Goal: Task Accomplishment & Management: Manage account settings

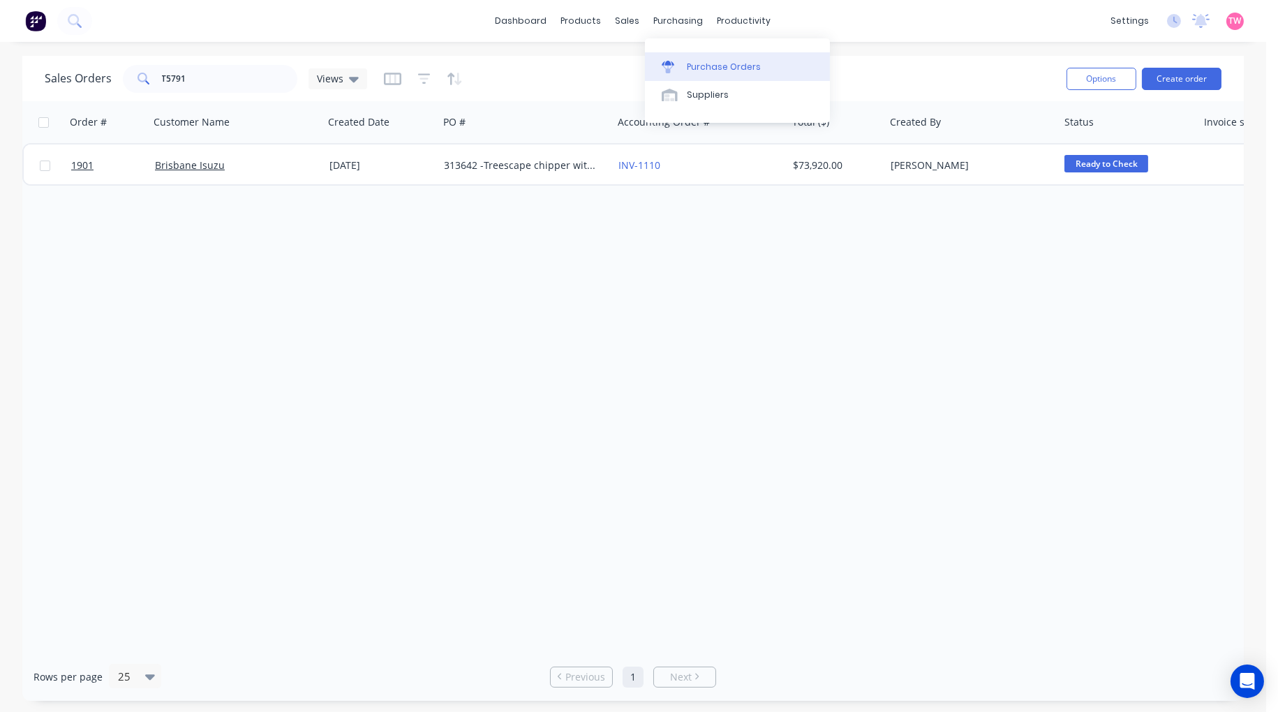
click at [731, 63] on div "Purchase Orders" at bounding box center [724, 67] width 74 height 13
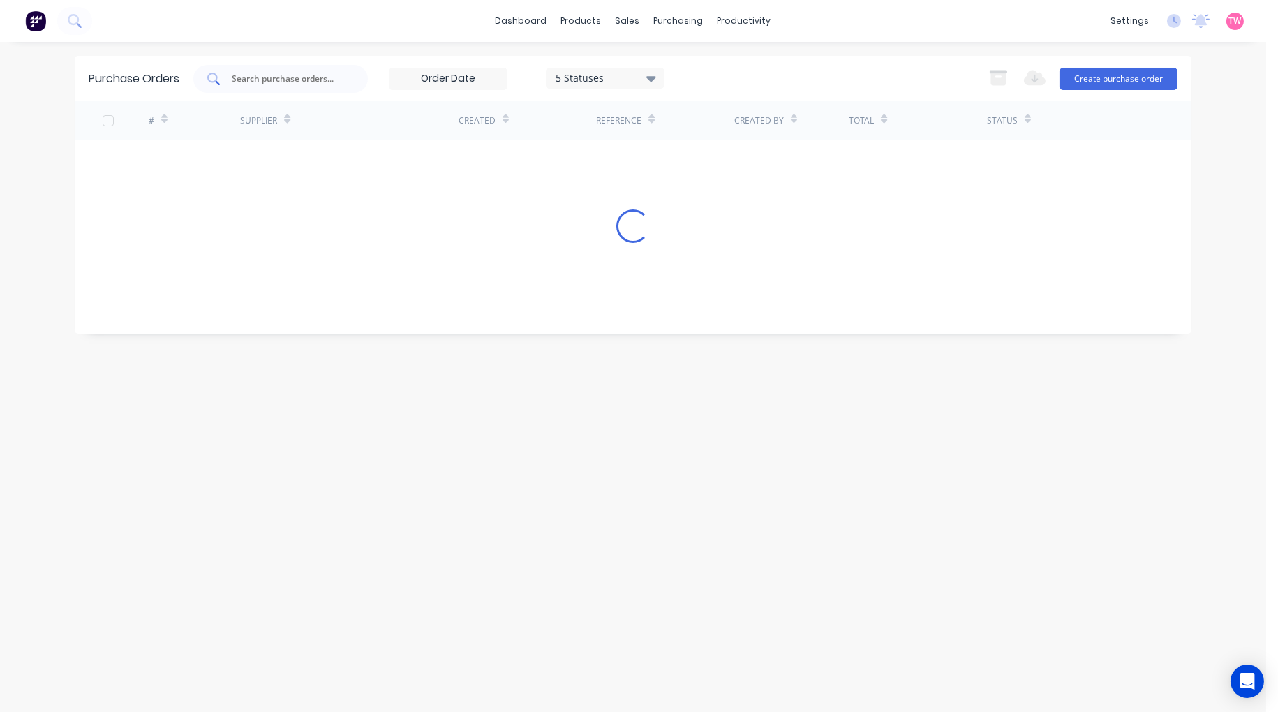
click at [276, 81] on input "text" at bounding box center [288, 79] width 116 height 14
paste input "1898"
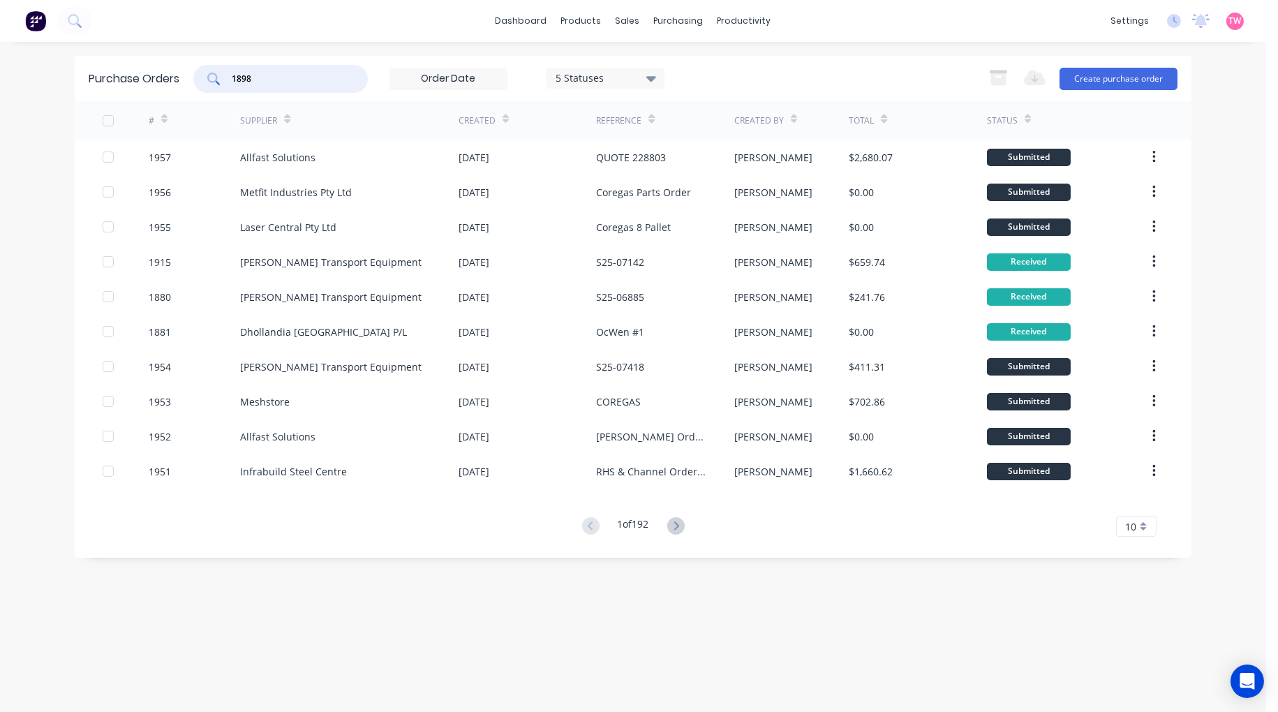
type input "1898"
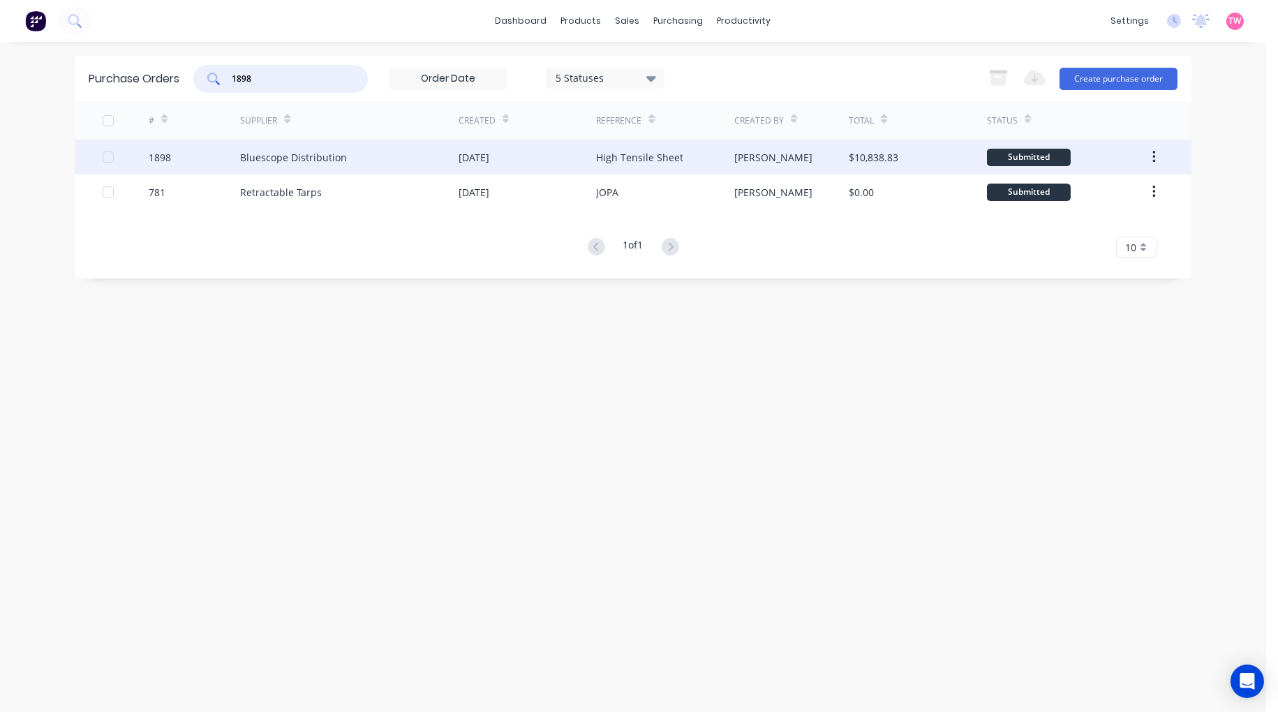
click at [174, 154] on div "1898" at bounding box center [195, 157] width 92 height 35
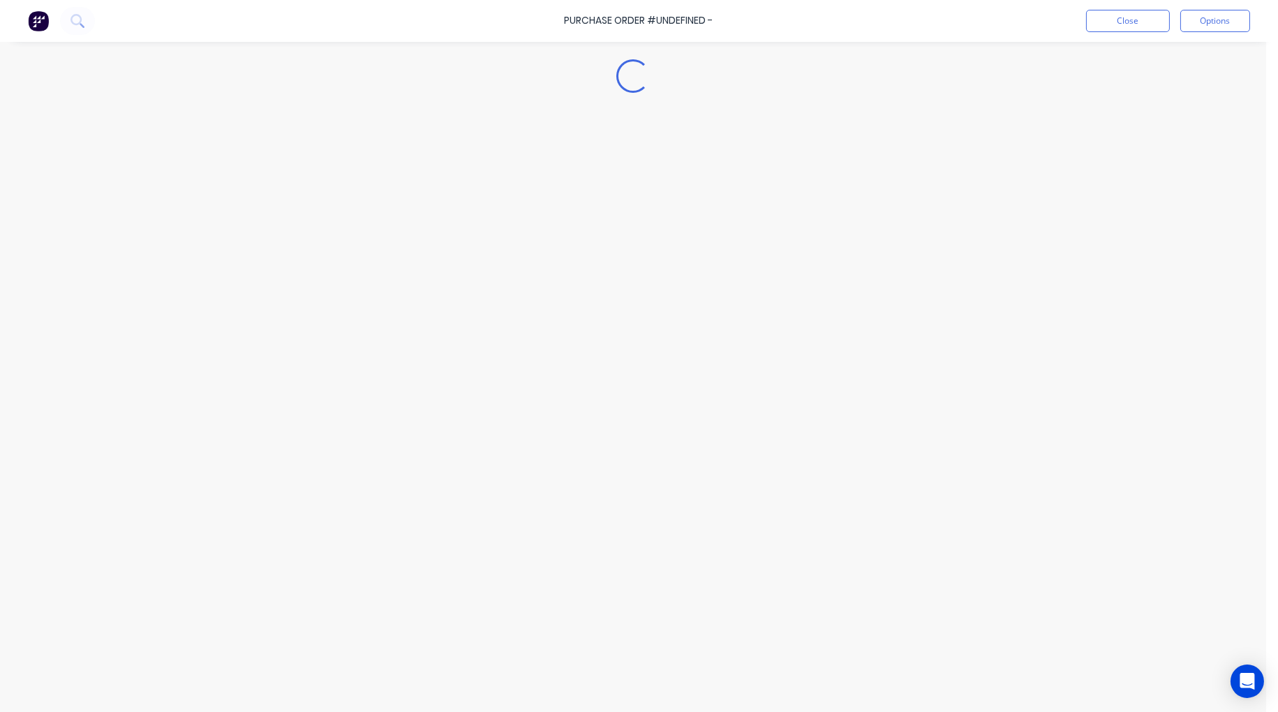
type textarea "x"
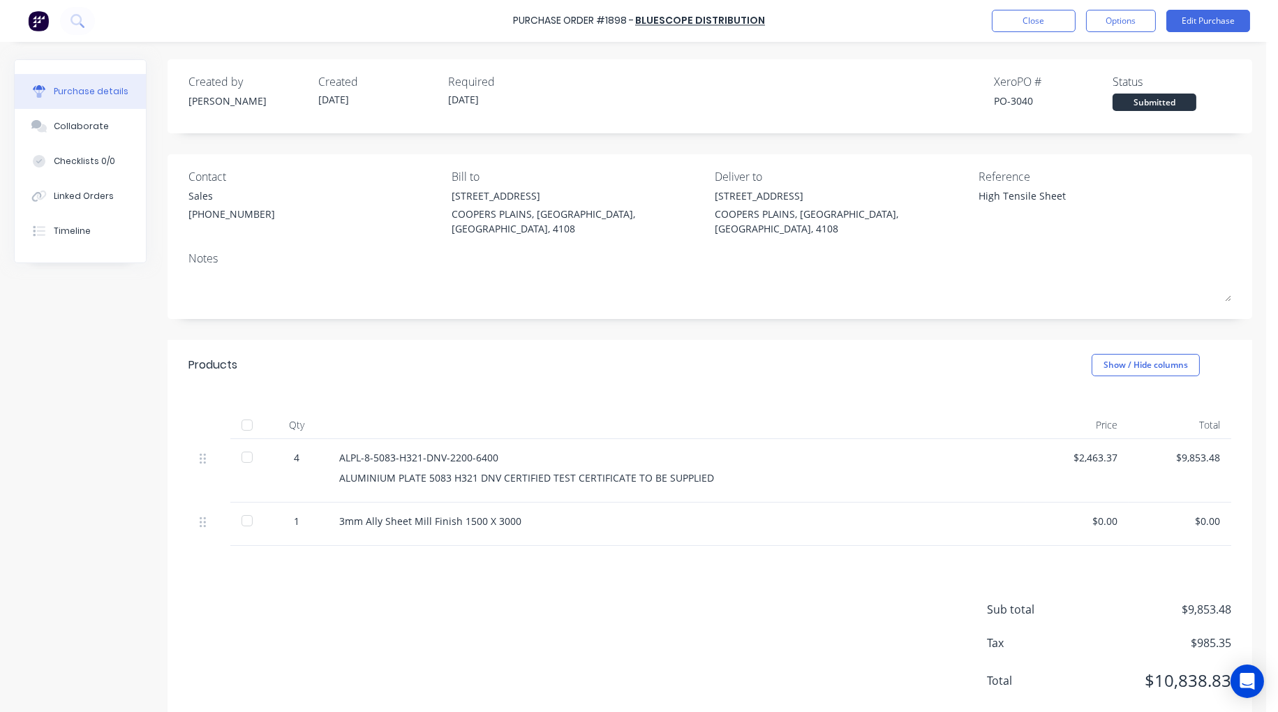
click at [1013, 94] on div "PO-3040" at bounding box center [1053, 101] width 119 height 15
copy div "3040"
click at [1035, 23] on button "Close" at bounding box center [1034, 21] width 84 height 22
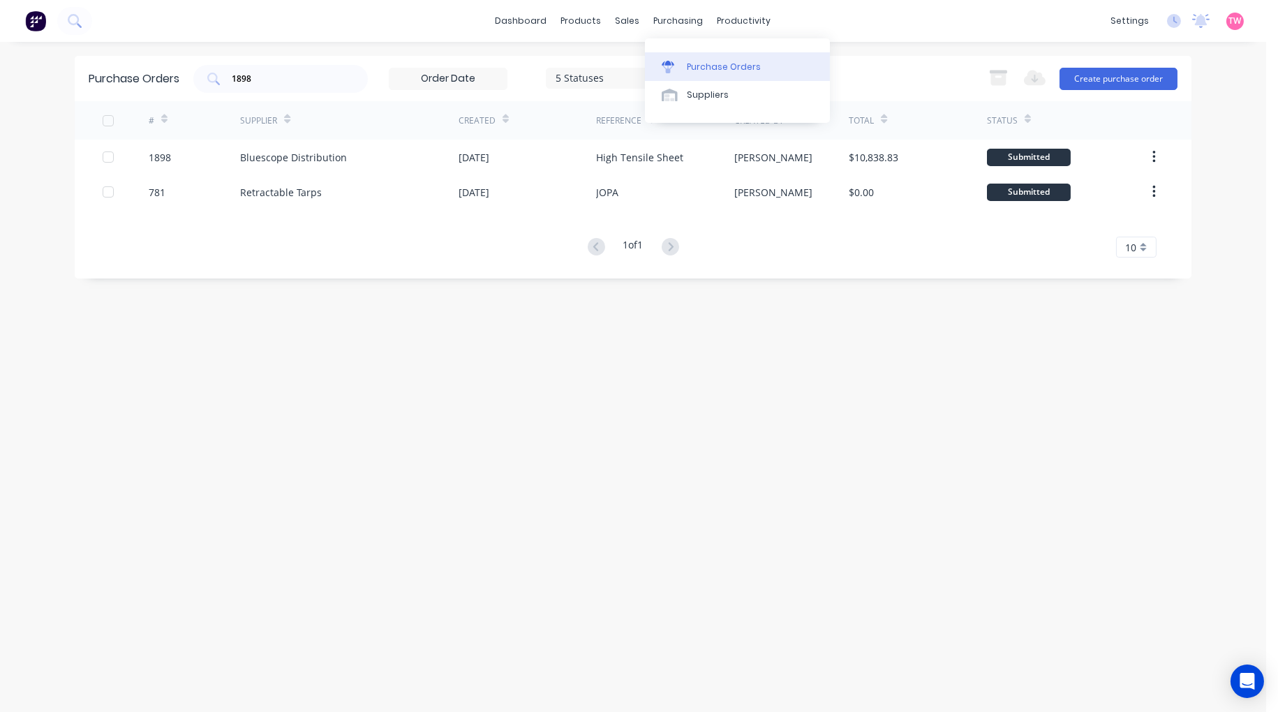
click at [721, 66] on div "Purchase Orders" at bounding box center [724, 67] width 74 height 13
click at [1140, 84] on button "Create purchase order" at bounding box center [1119, 79] width 118 height 22
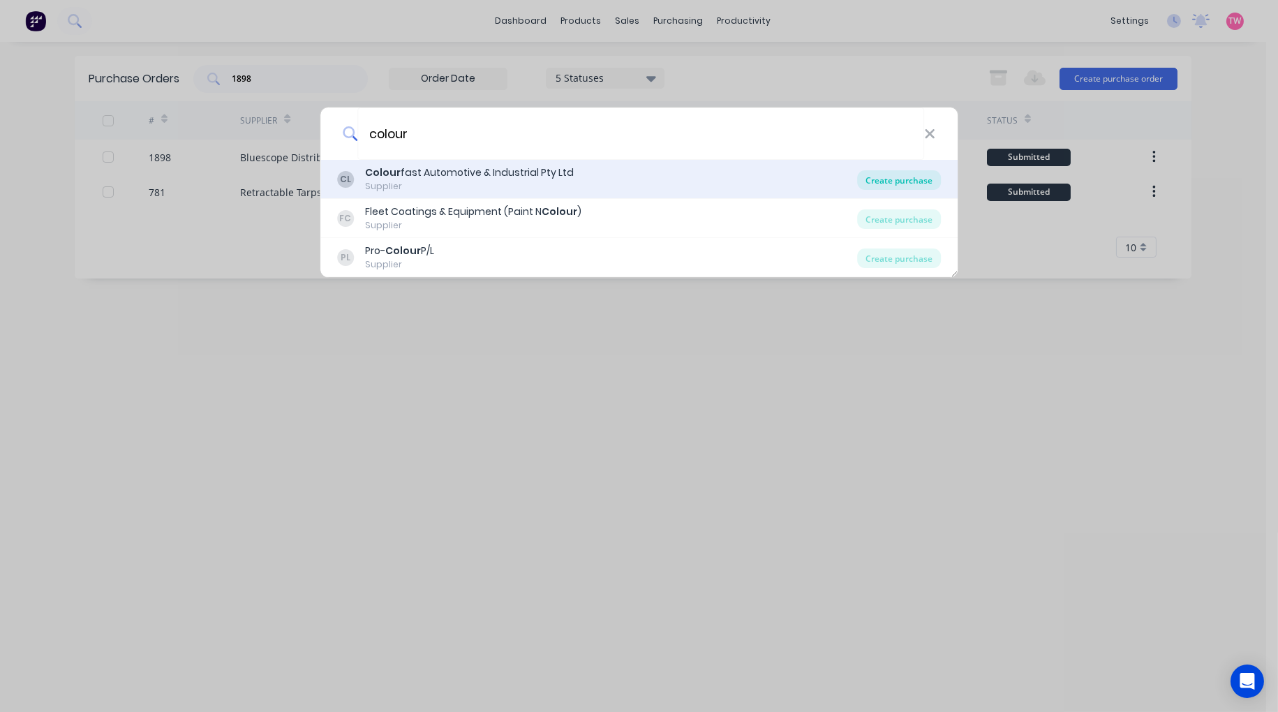
type input "colour"
click at [891, 181] on div "Create purchase" at bounding box center [899, 180] width 84 height 20
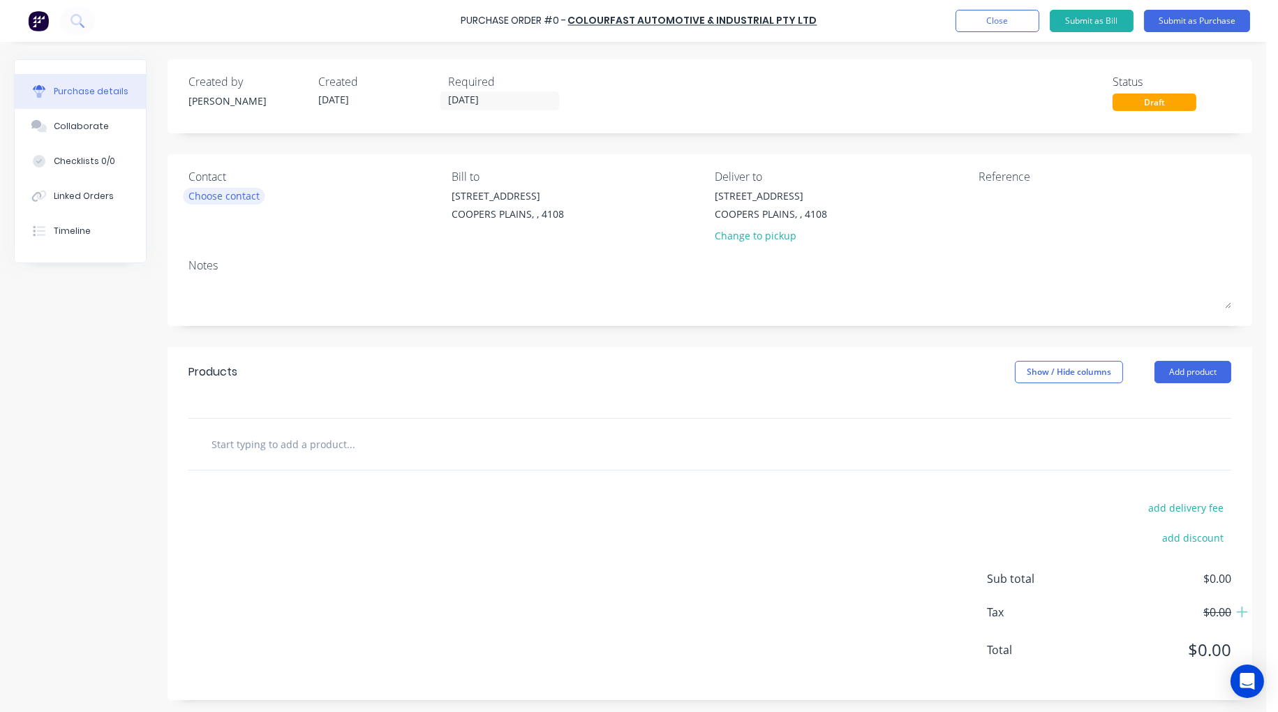
click at [213, 196] on div "Choose contact" at bounding box center [223, 195] width 71 height 15
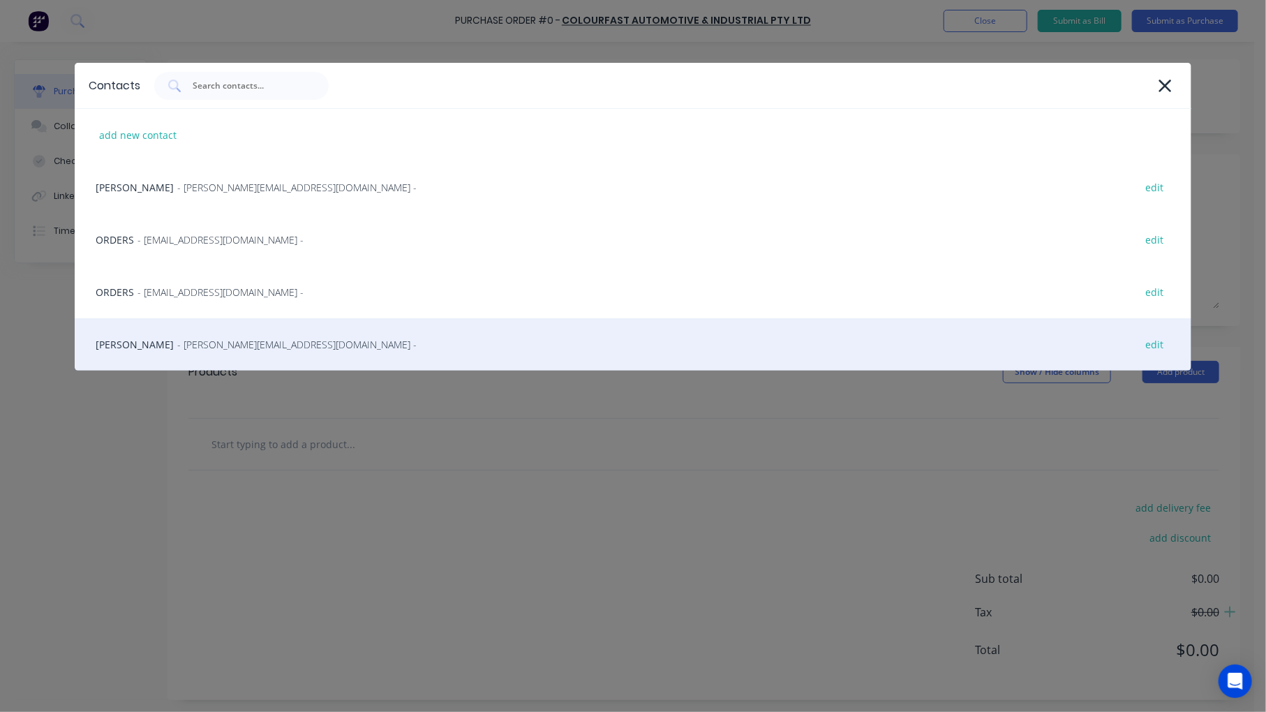
click at [210, 345] on span "- [PERSON_NAME][EMAIL_ADDRESS][DOMAIN_NAME] -" at bounding box center [296, 344] width 239 height 15
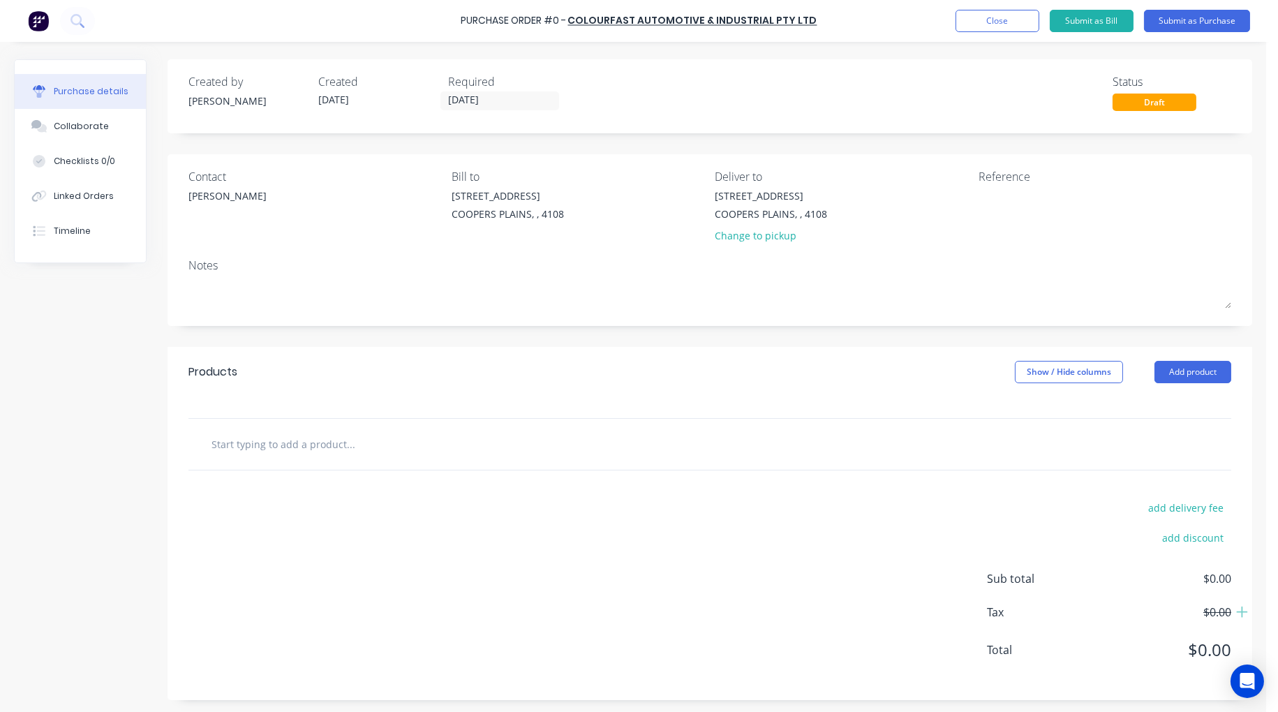
click at [344, 436] on input "text" at bounding box center [350, 444] width 279 height 28
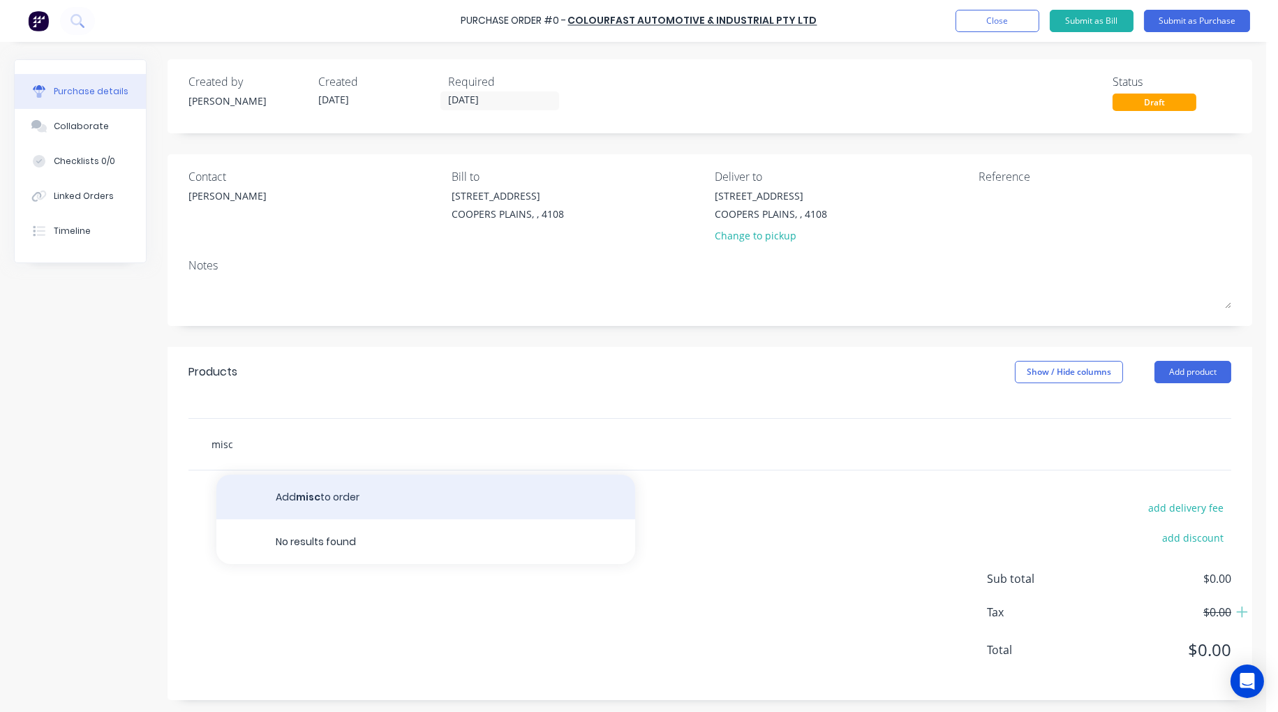
type input "misc"
click at [344, 496] on button "Add misc to order" at bounding box center [425, 497] width 419 height 45
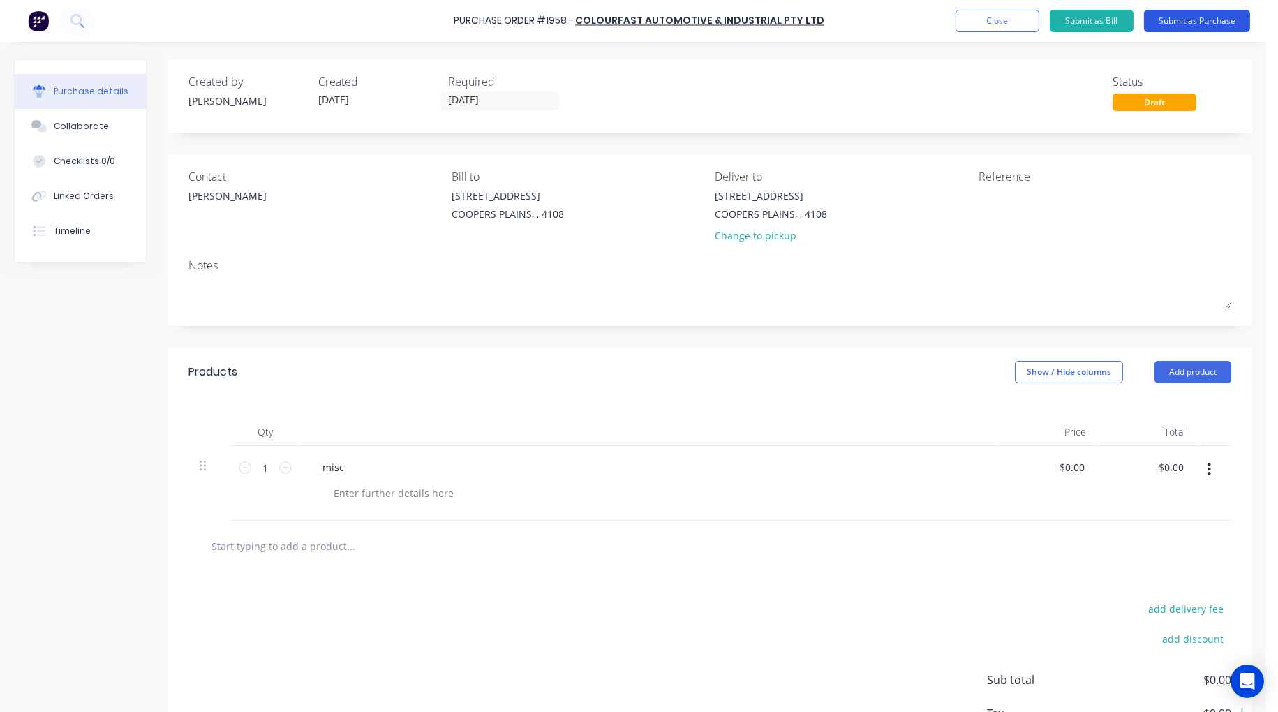
click at [1194, 21] on button "Submit as Purchase" at bounding box center [1197, 21] width 106 height 22
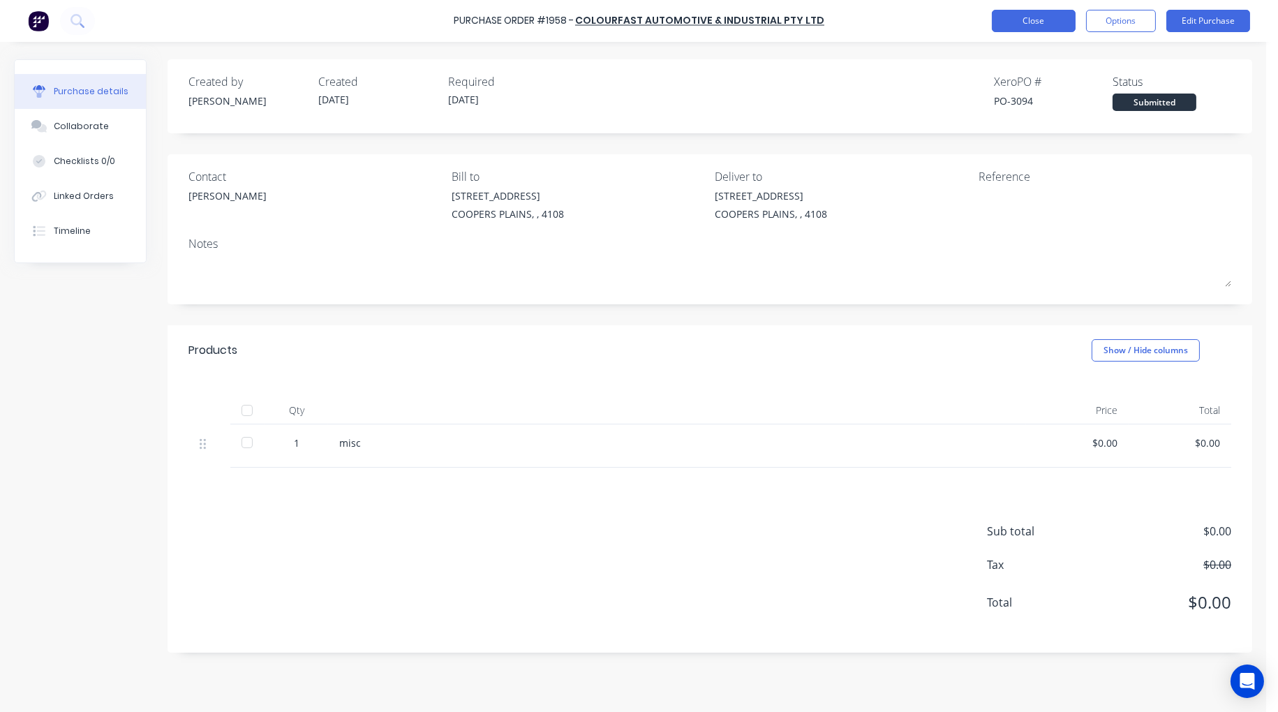
click at [1034, 21] on button "Close" at bounding box center [1034, 21] width 84 height 22
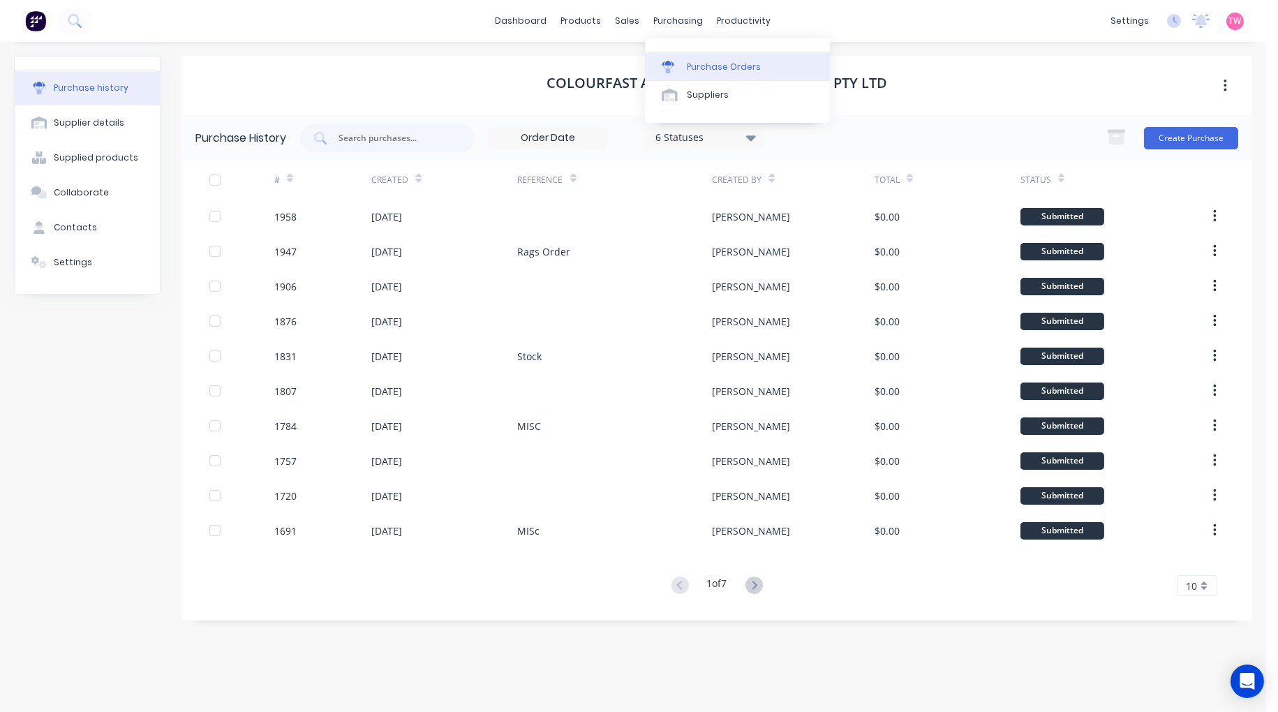
click at [710, 64] on div "Purchase Orders" at bounding box center [724, 67] width 74 height 13
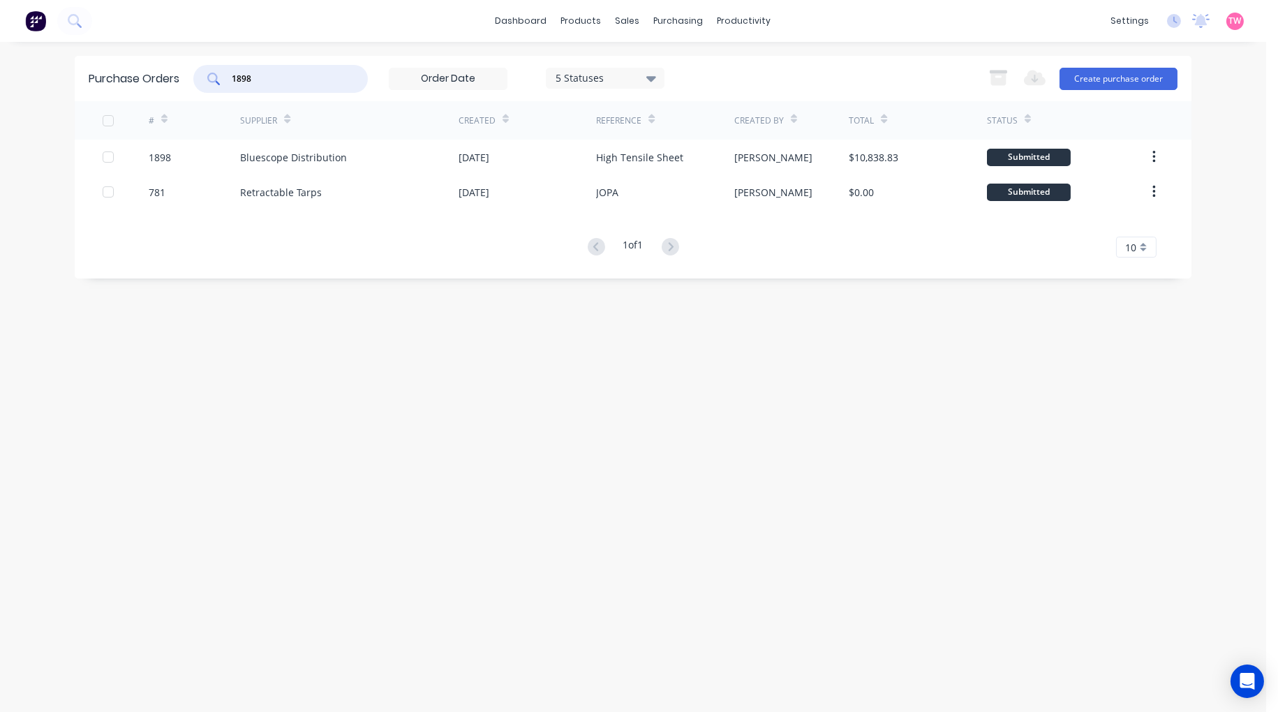
drag, startPoint x: 273, startPoint y: 78, endPoint x: 210, endPoint y: 73, distance: 63.0
click at [211, 73] on div "1898" at bounding box center [280, 79] width 174 height 28
paste input "91"
type input "1918"
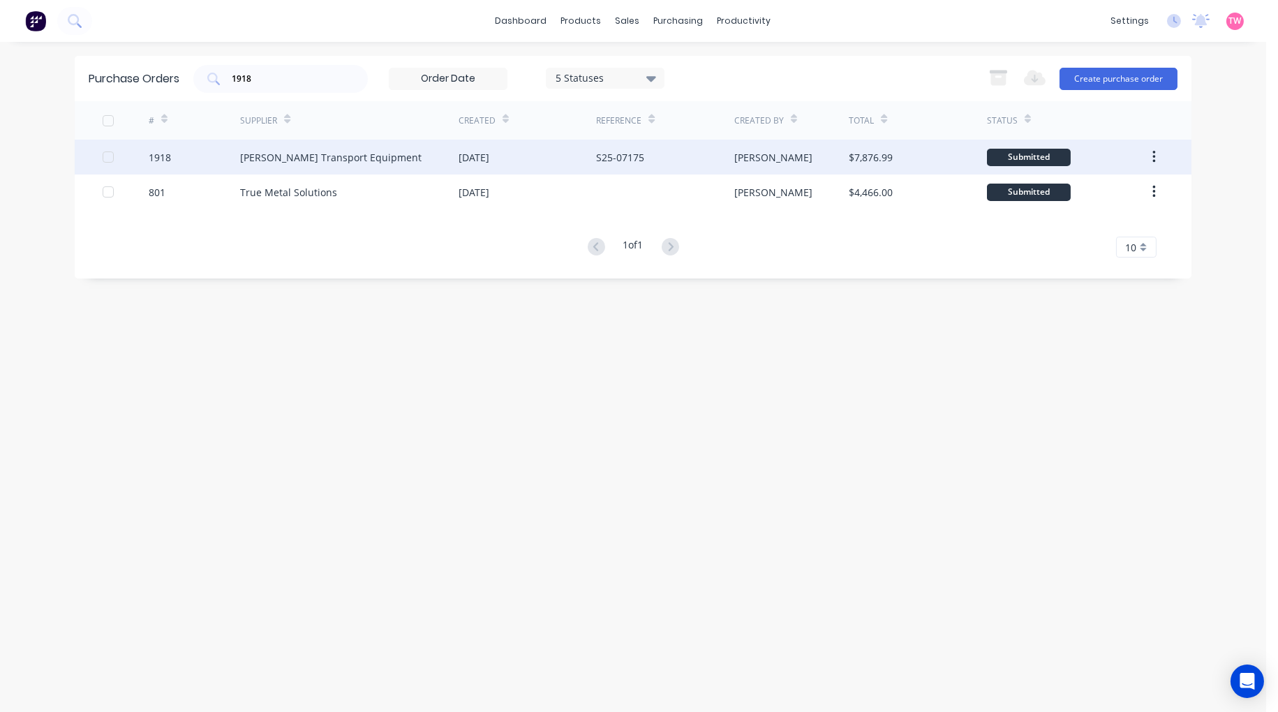
click at [177, 157] on div "1918" at bounding box center [195, 157] width 92 height 35
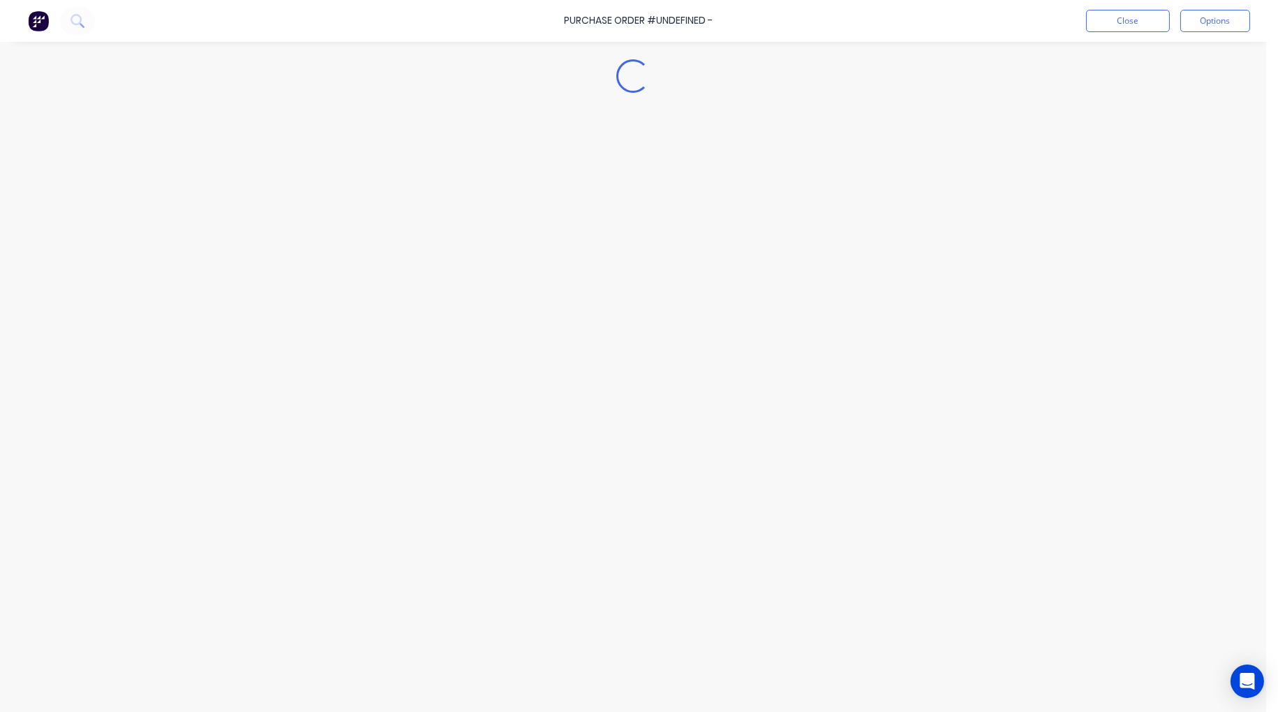
type textarea "x"
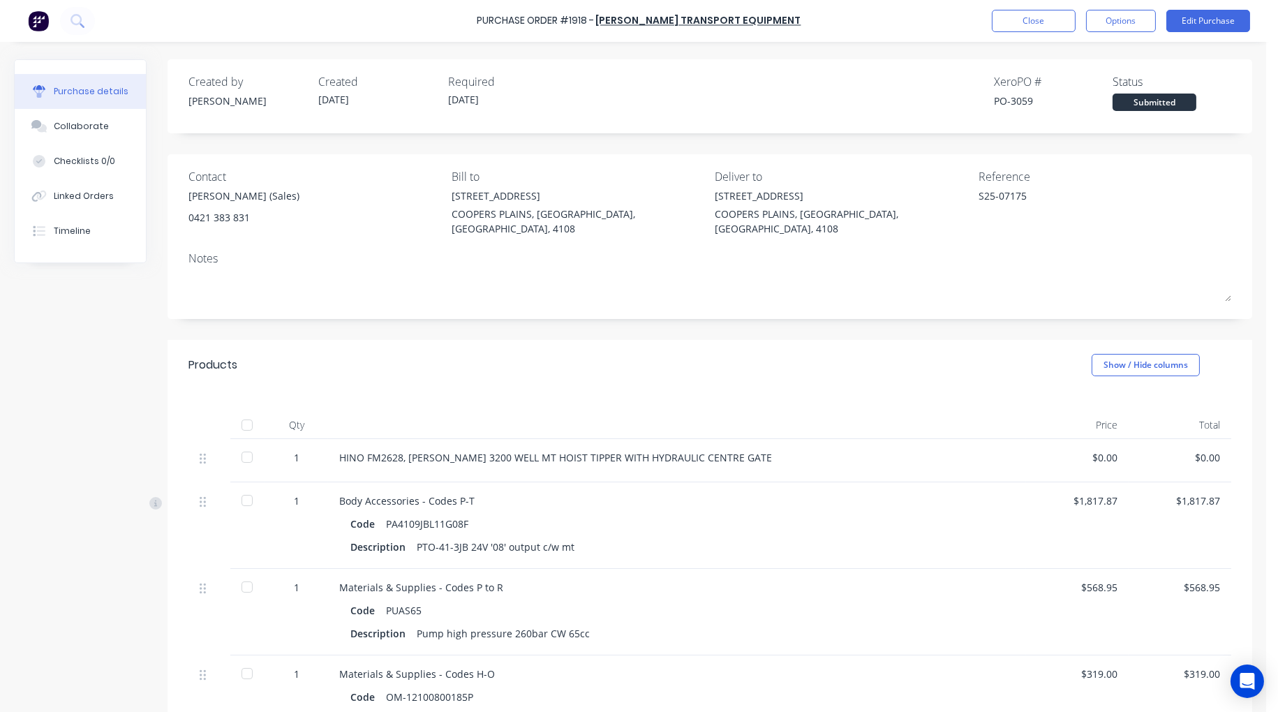
click at [1008, 98] on div "PO-3059" at bounding box center [1053, 101] width 119 height 15
copy div "3059"
click at [1031, 15] on button "Close" at bounding box center [1034, 21] width 84 height 22
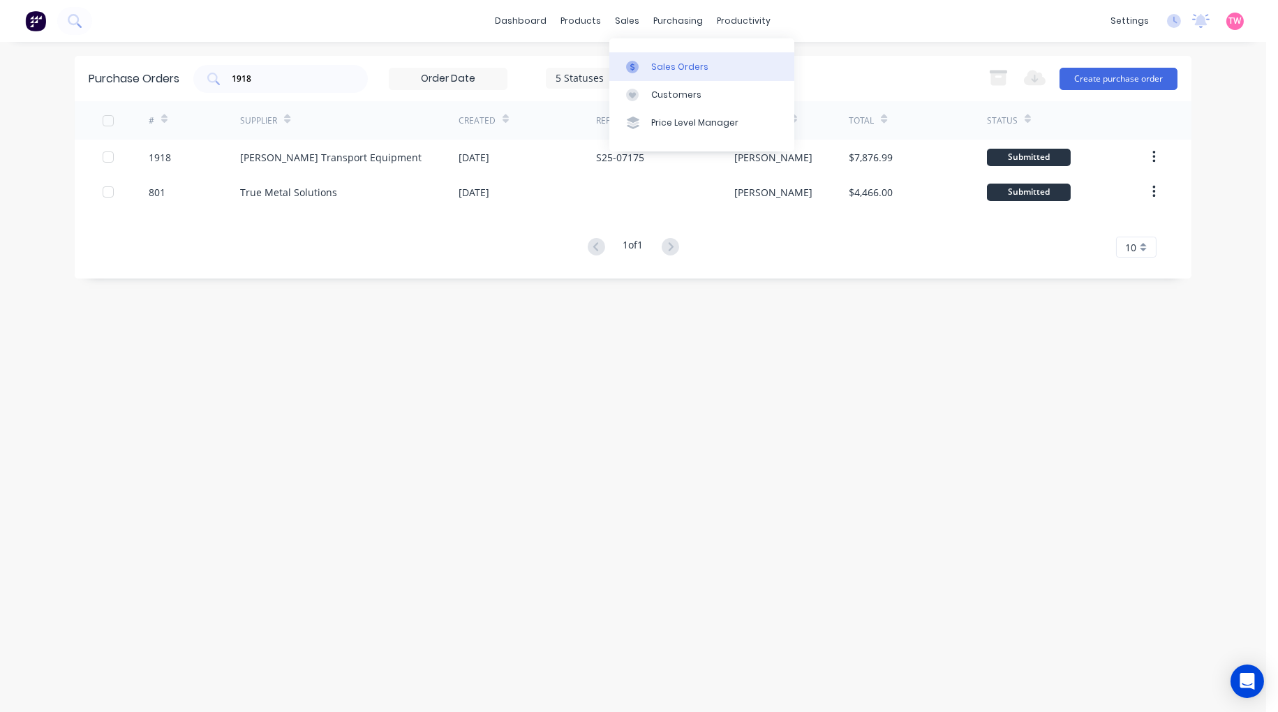
click at [667, 70] on div "Sales Orders" at bounding box center [679, 67] width 57 height 13
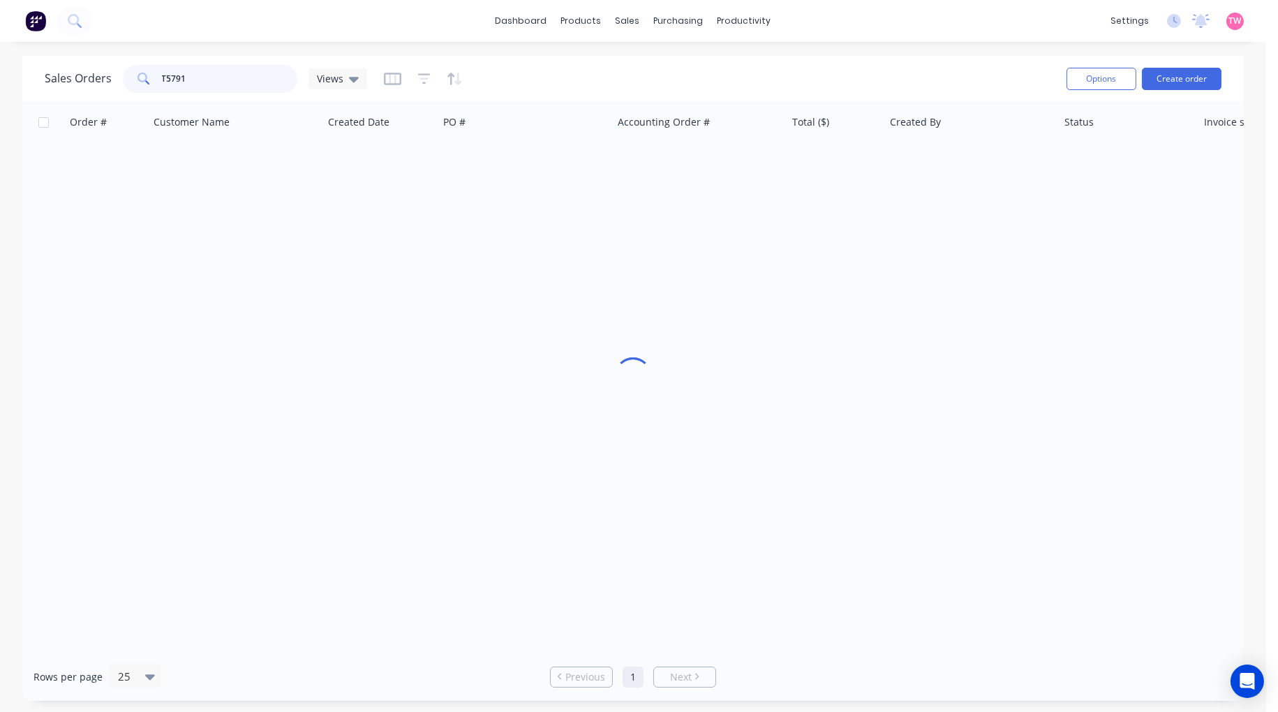
drag, startPoint x: 197, startPoint y: 77, endPoint x: 120, endPoint y: 75, distance: 76.8
click at [120, 75] on div "Sales Orders T5791 Views" at bounding box center [206, 79] width 322 height 28
paste input "H163474"
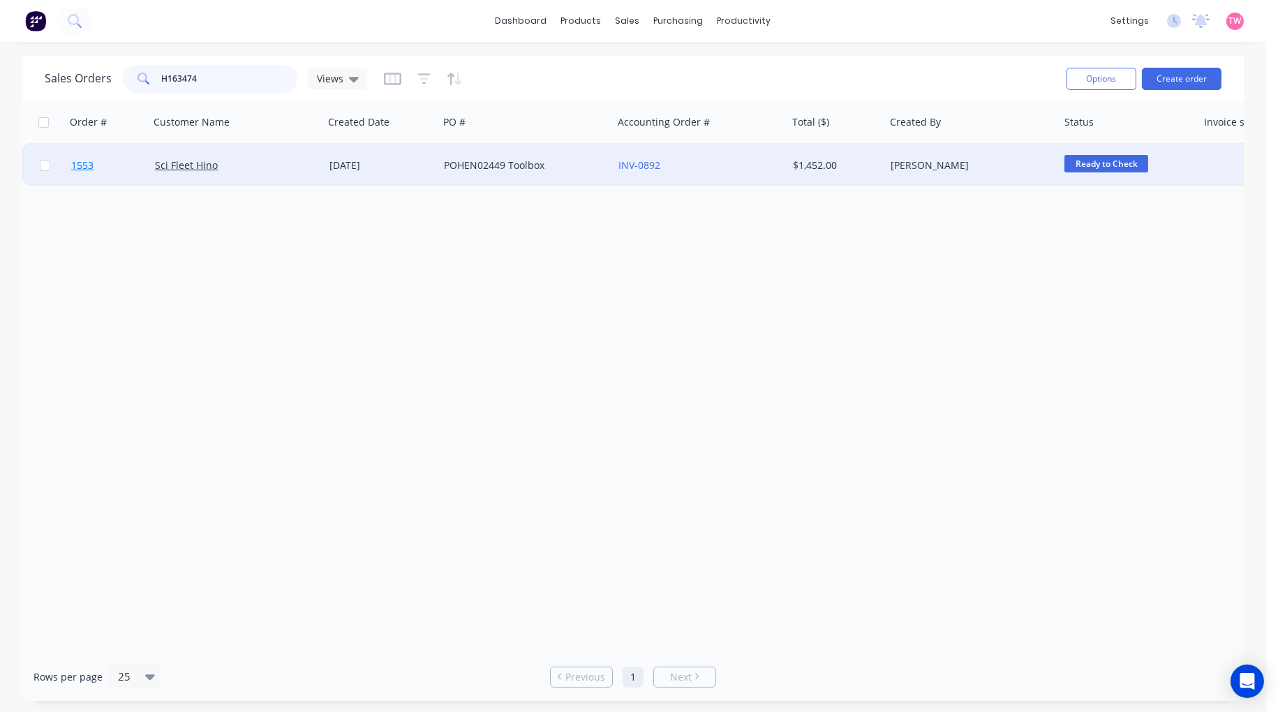
type input "H163474"
click at [122, 159] on link "1553" at bounding box center [113, 165] width 84 height 42
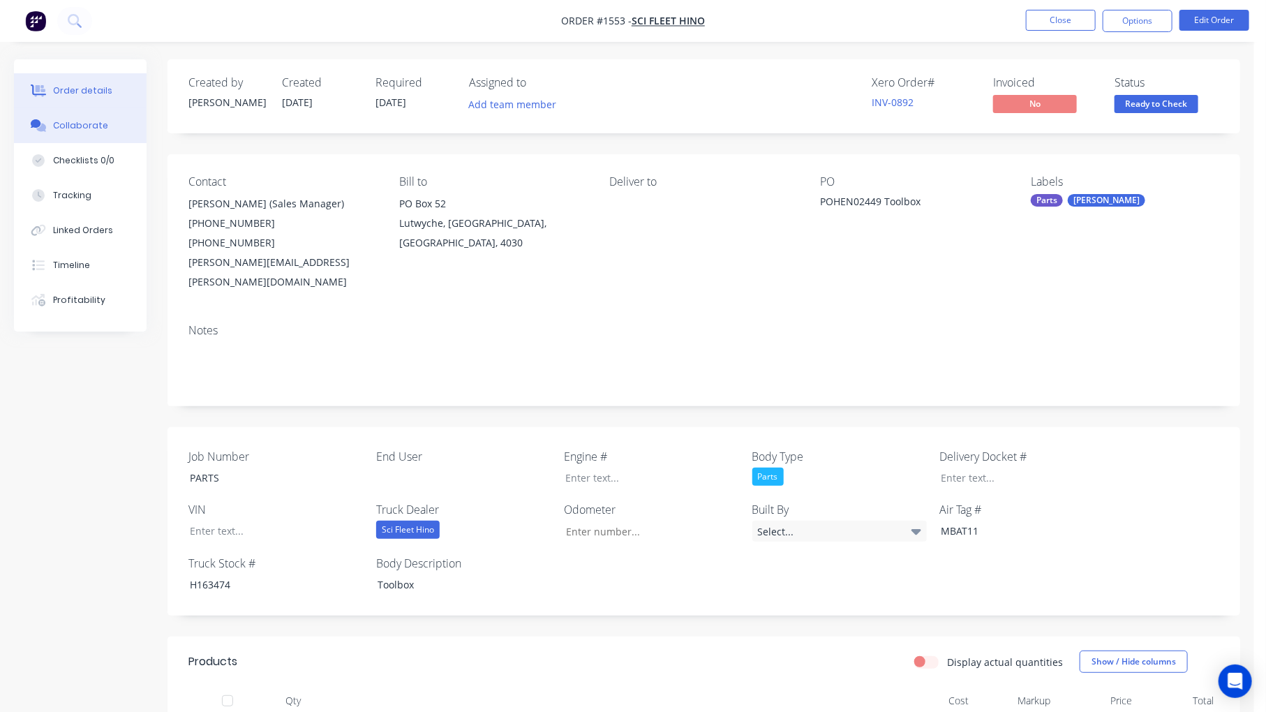
click at [80, 129] on div "Collaborate" at bounding box center [80, 125] width 55 height 13
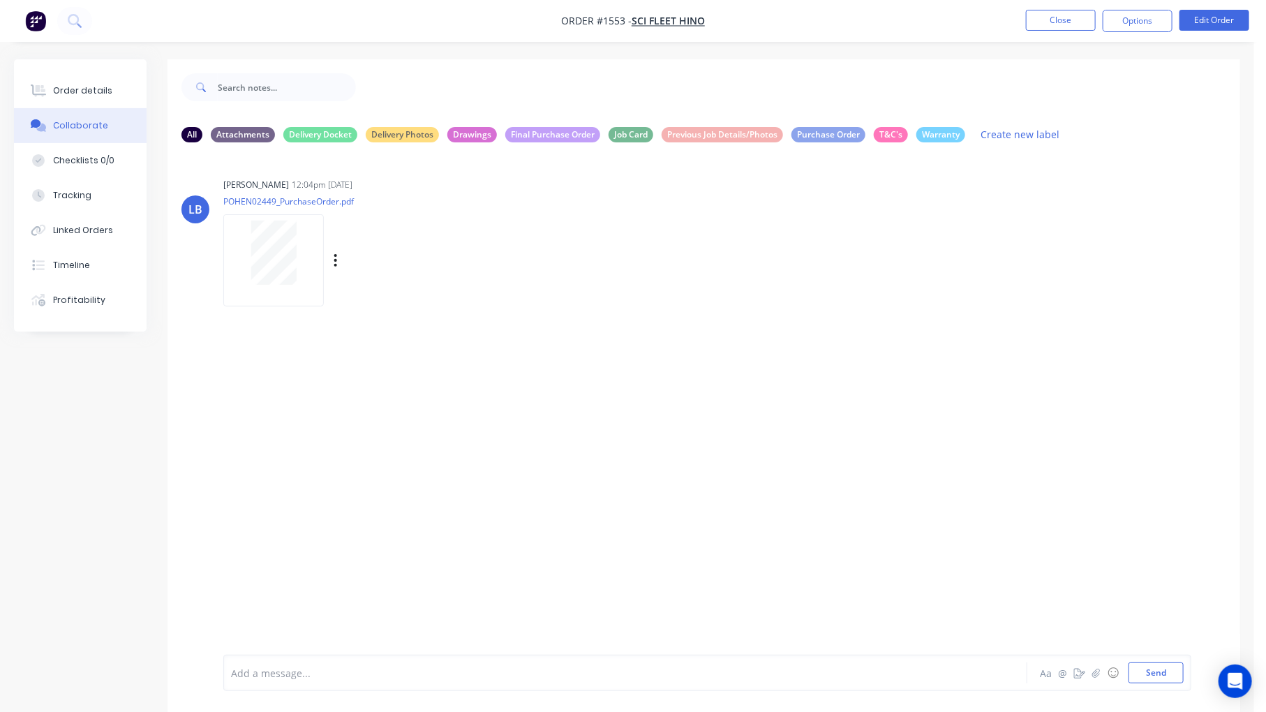
click at [305, 269] on div at bounding box center [274, 253] width 88 height 64
click at [79, 93] on div "Order details" at bounding box center [82, 90] width 59 height 13
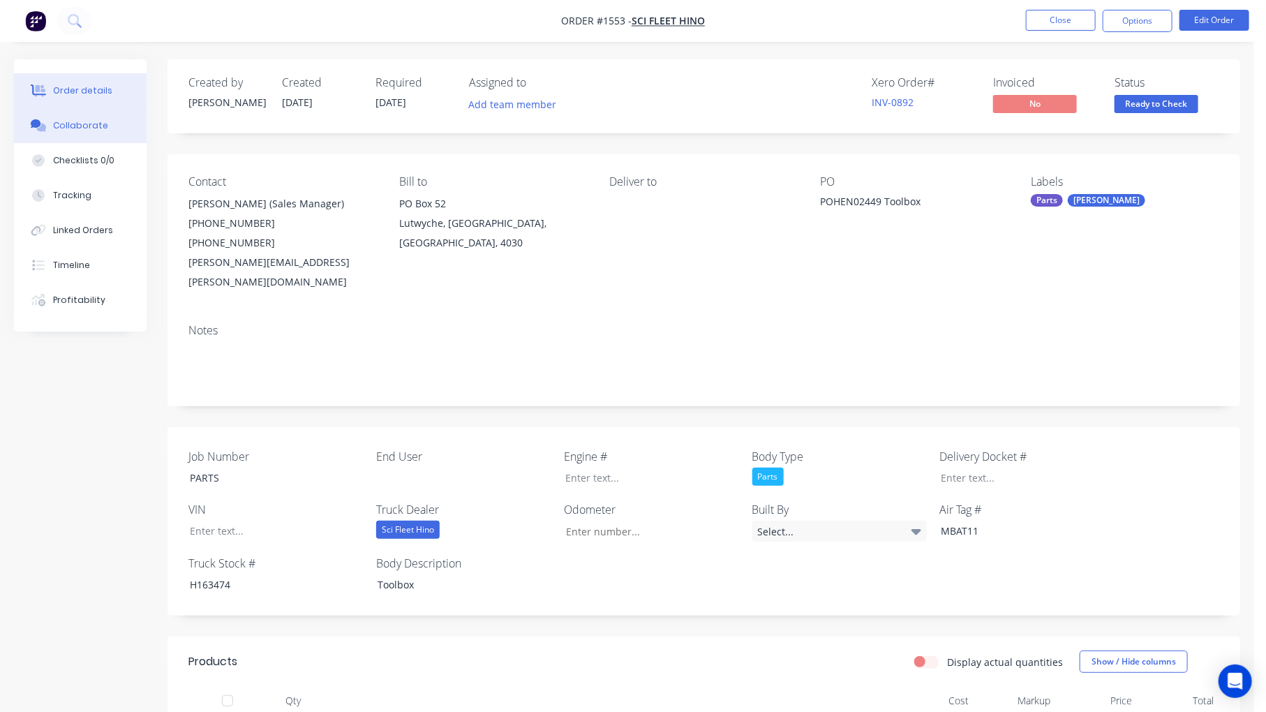
click at [80, 136] on button "Collaborate" at bounding box center [80, 125] width 133 height 35
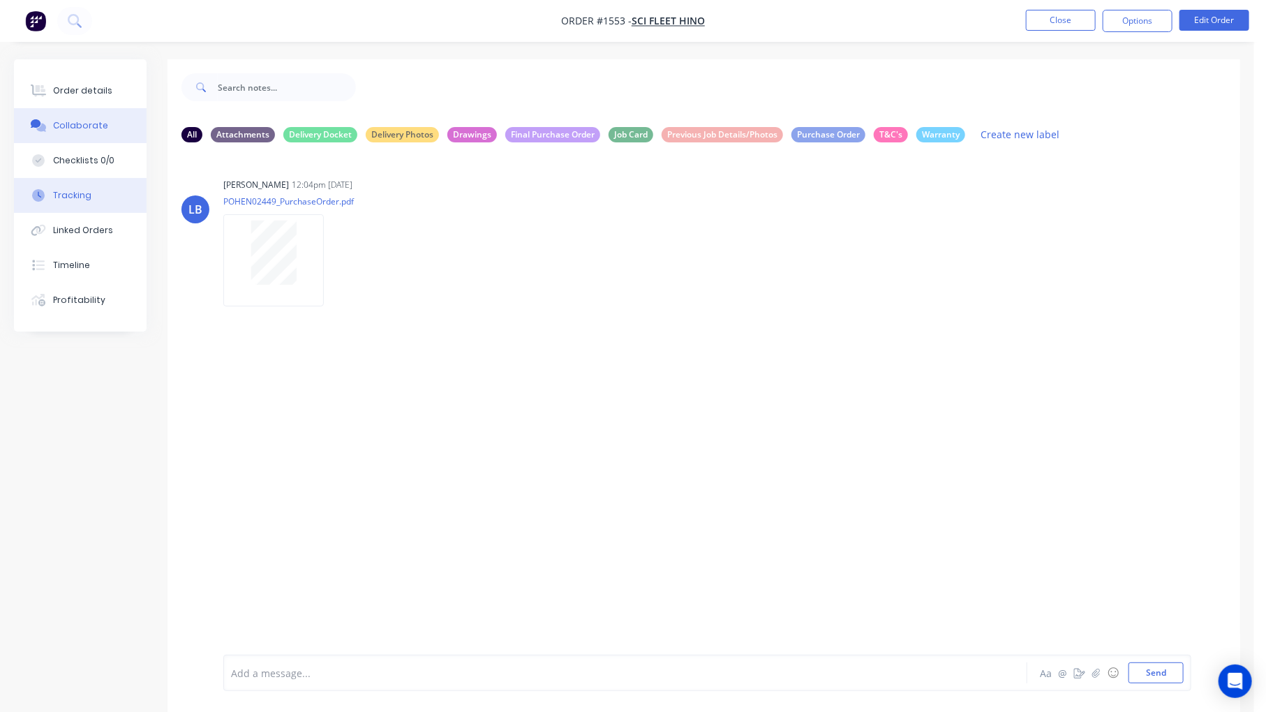
click at [78, 200] on div "Tracking" at bounding box center [72, 195] width 38 height 13
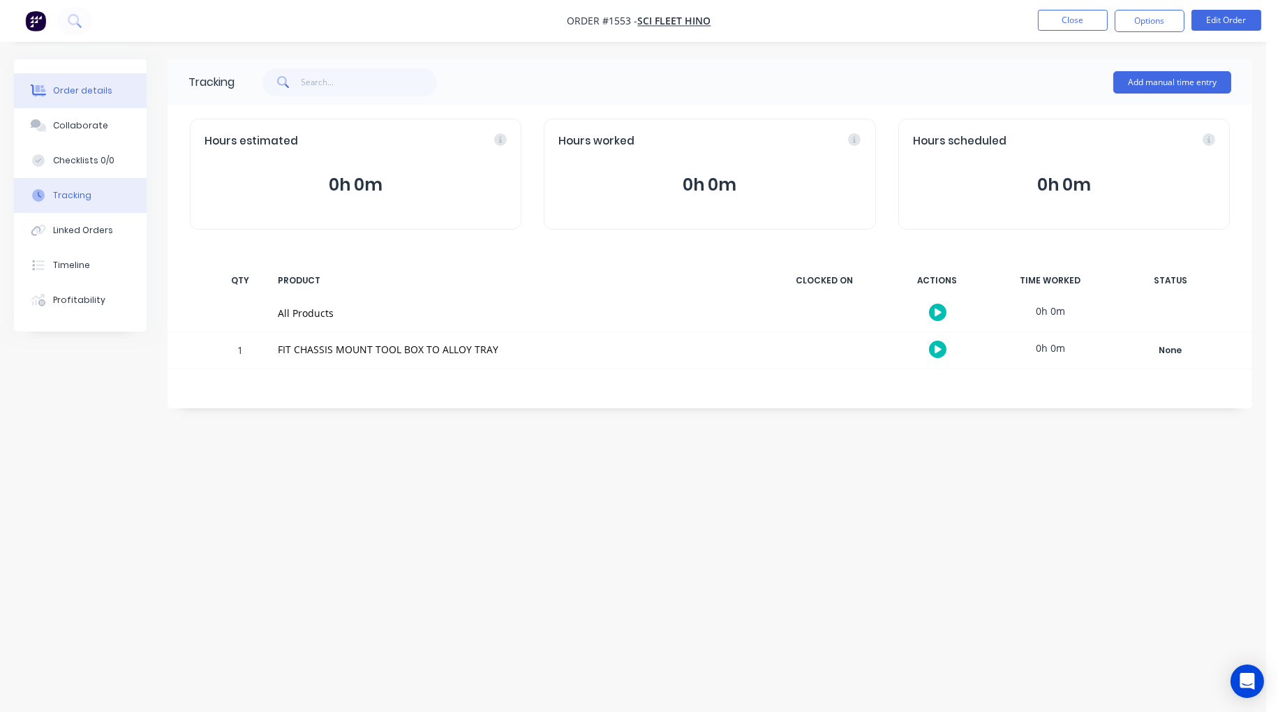
click at [89, 101] on button "Order details" at bounding box center [80, 90] width 133 height 35
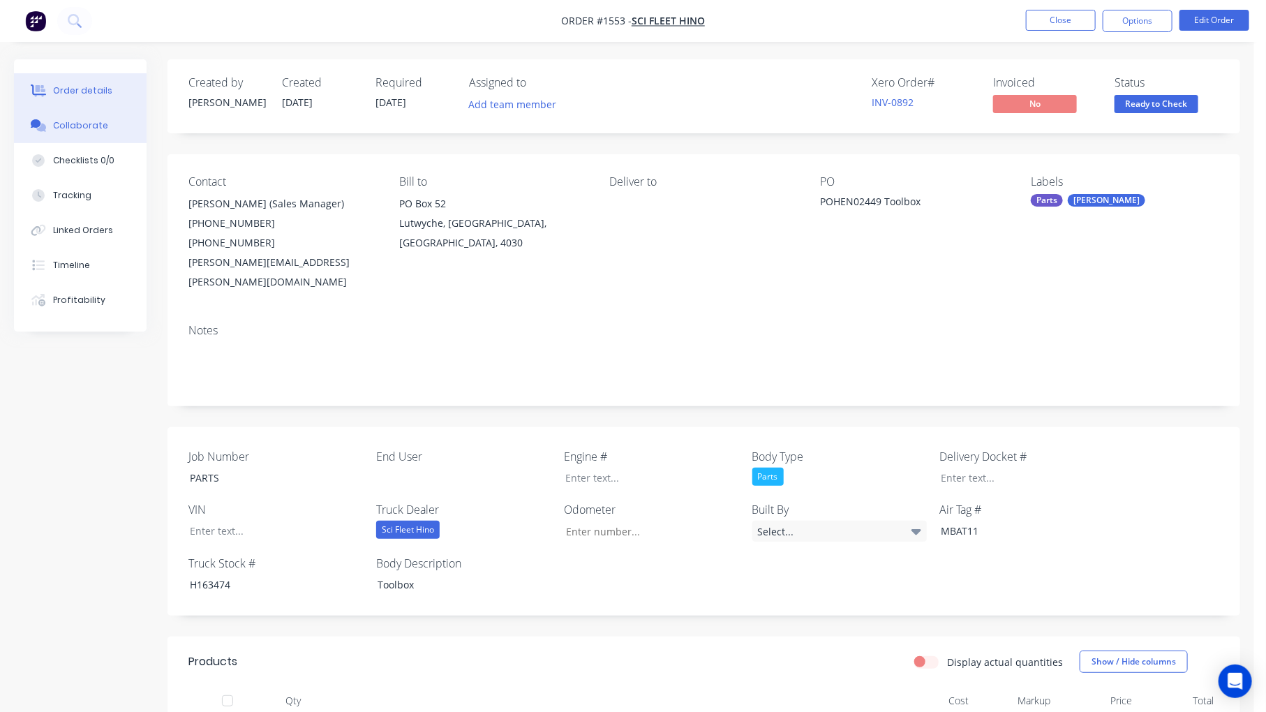
click at [85, 126] on div "Collaborate" at bounding box center [80, 125] width 55 height 13
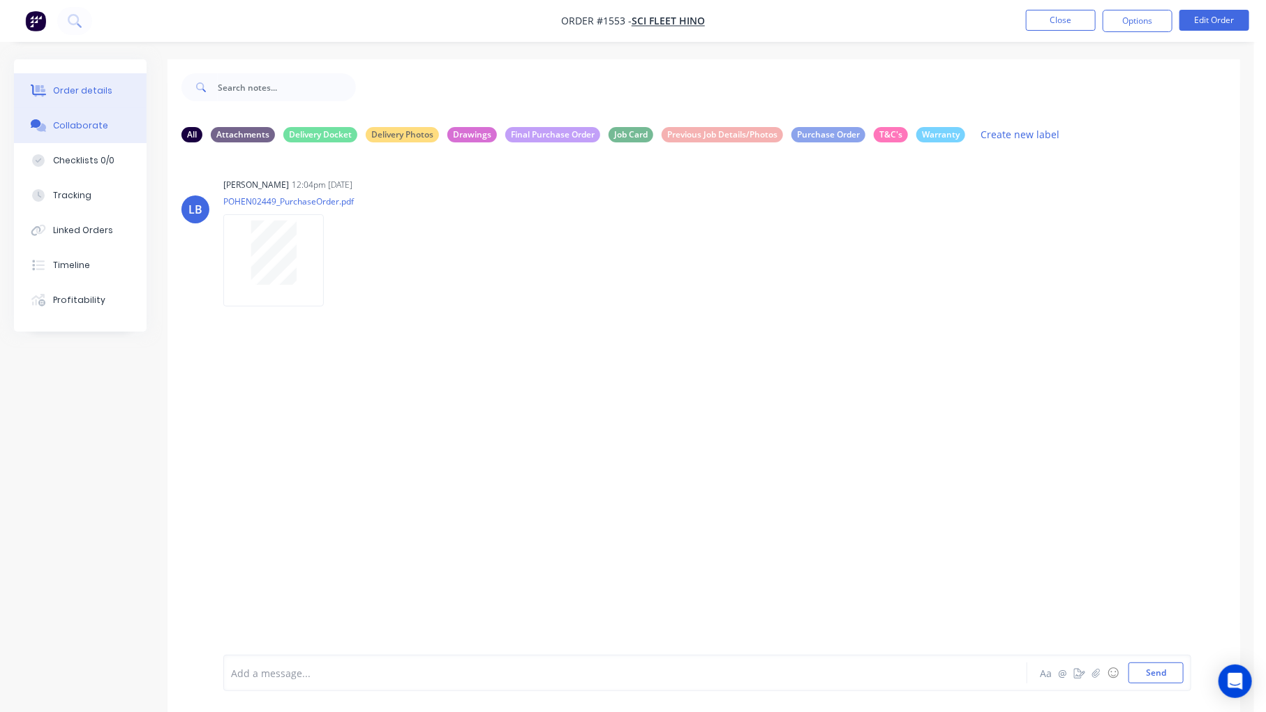
click at [78, 78] on button "Order details" at bounding box center [80, 90] width 133 height 35
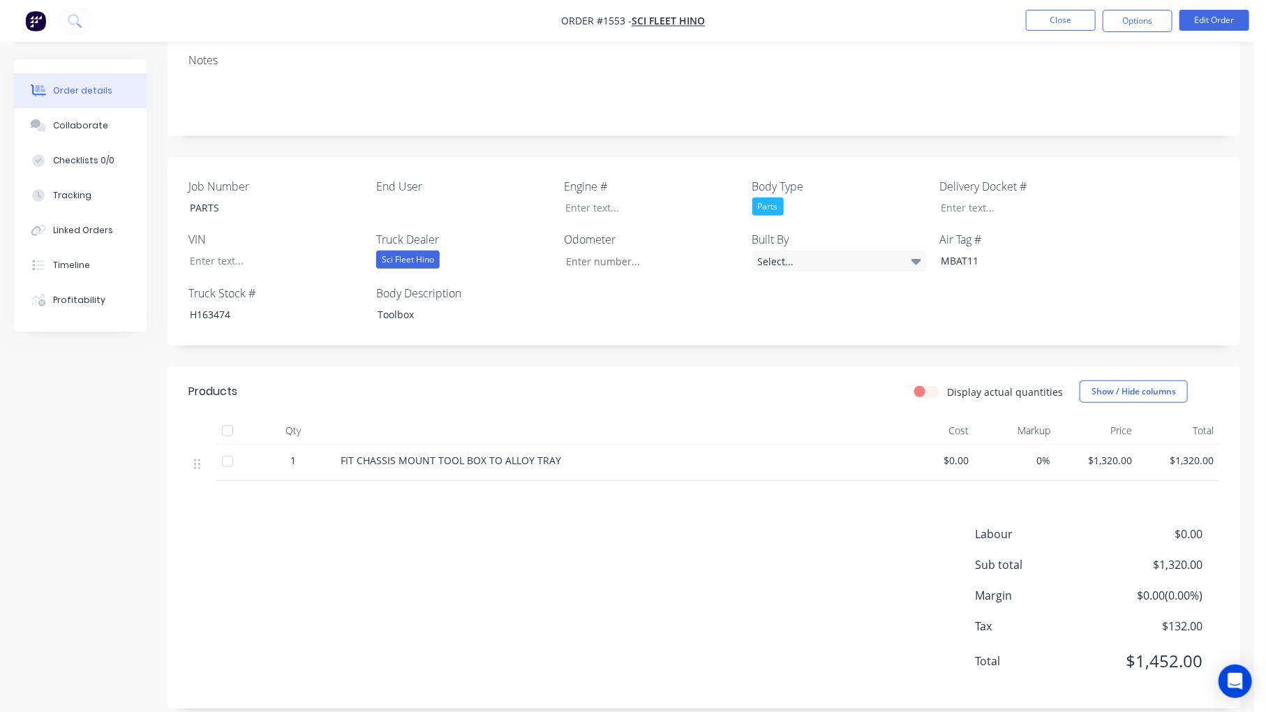
scroll to position [12, 0]
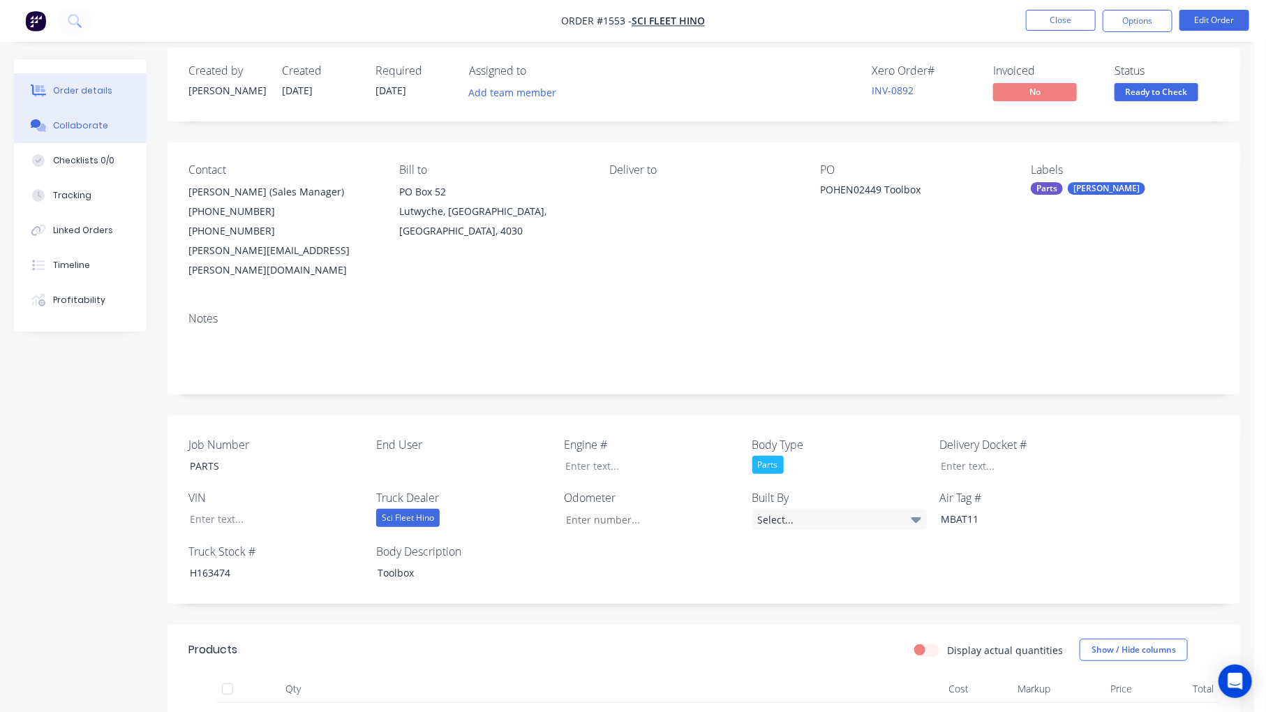
click at [80, 113] on button "Collaborate" at bounding box center [80, 125] width 133 height 35
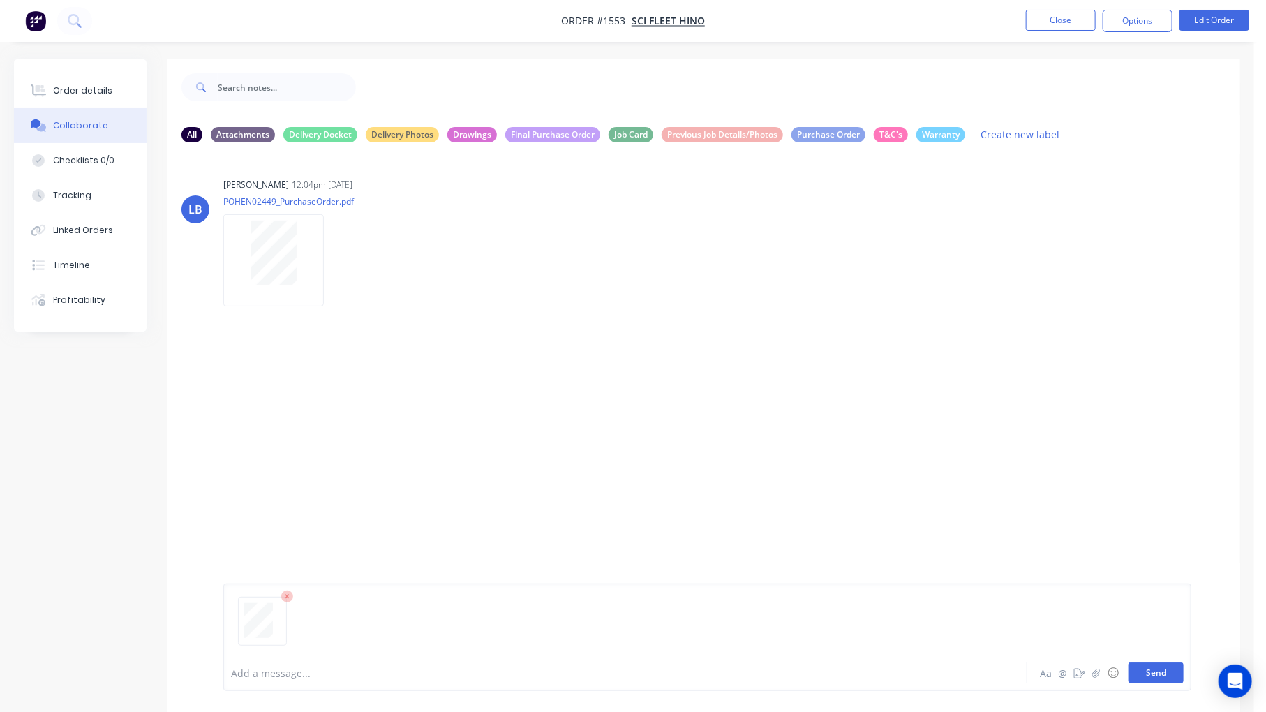
click at [1161, 672] on button "Send" at bounding box center [1156, 672] width 55 height 21
drag, startPoint x: 84, startPoint y: 85, endPoint x: 123, endPoint y: 32, distance: 65.9
click at [84, 85] on div "Order details" at bounding box center [82, 90] width 59 height 13
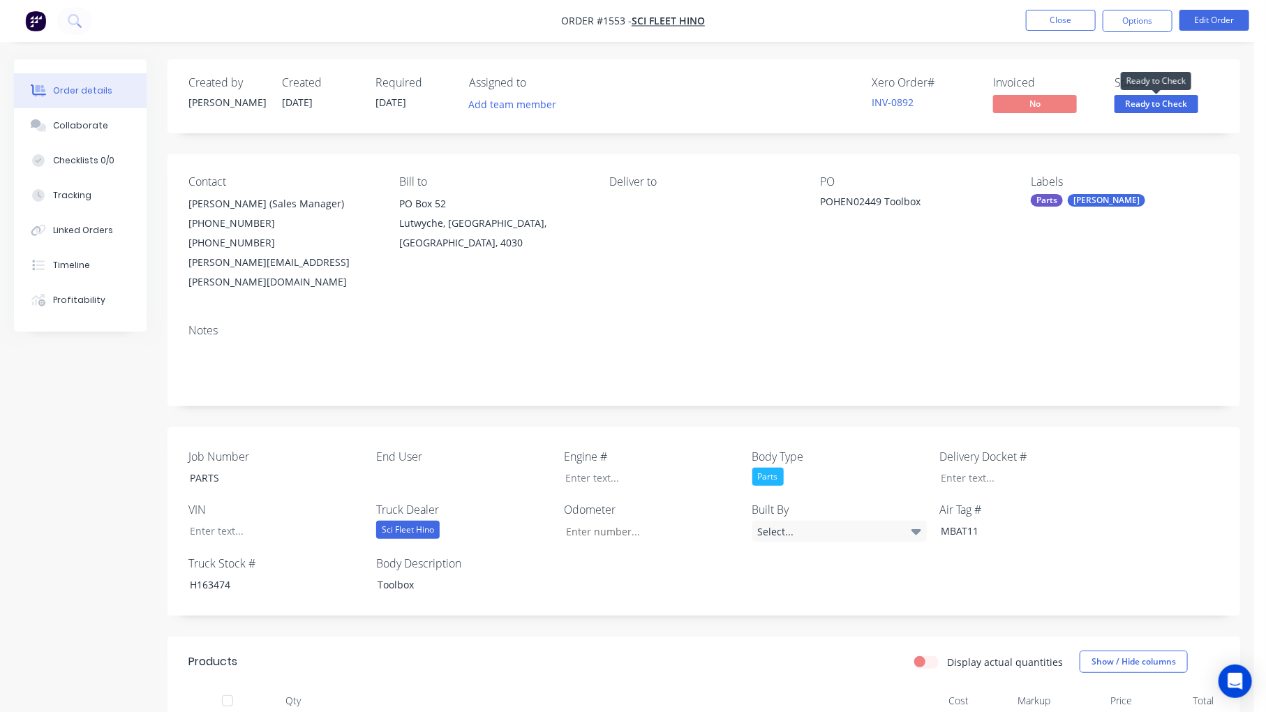
click at [1152, 98] on span "Ready to Check" at bounding box center [1157, 103] width 84 height 17
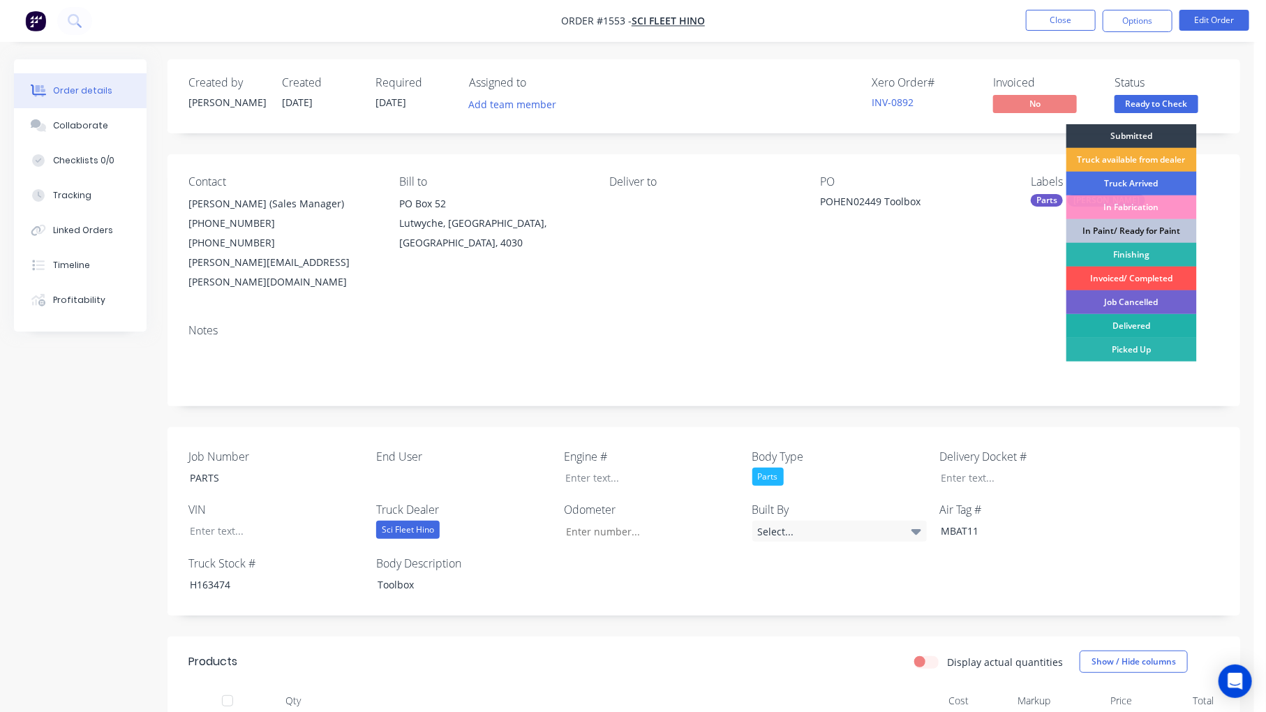
click at [1128, 326] on div "Delivered" at bounding box center [1132, 326] width 131 height 24
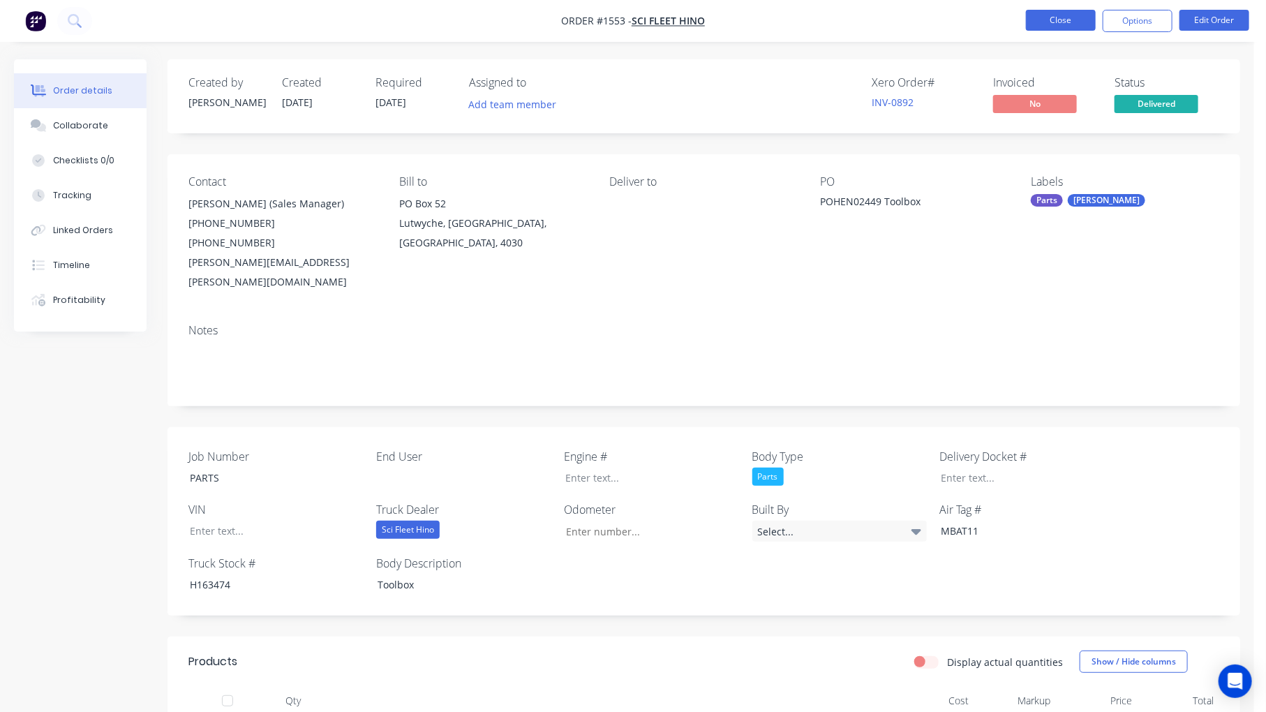
click at [1072, 16] on button "Close" at bounding box center [1061, 20] width 70 height 21
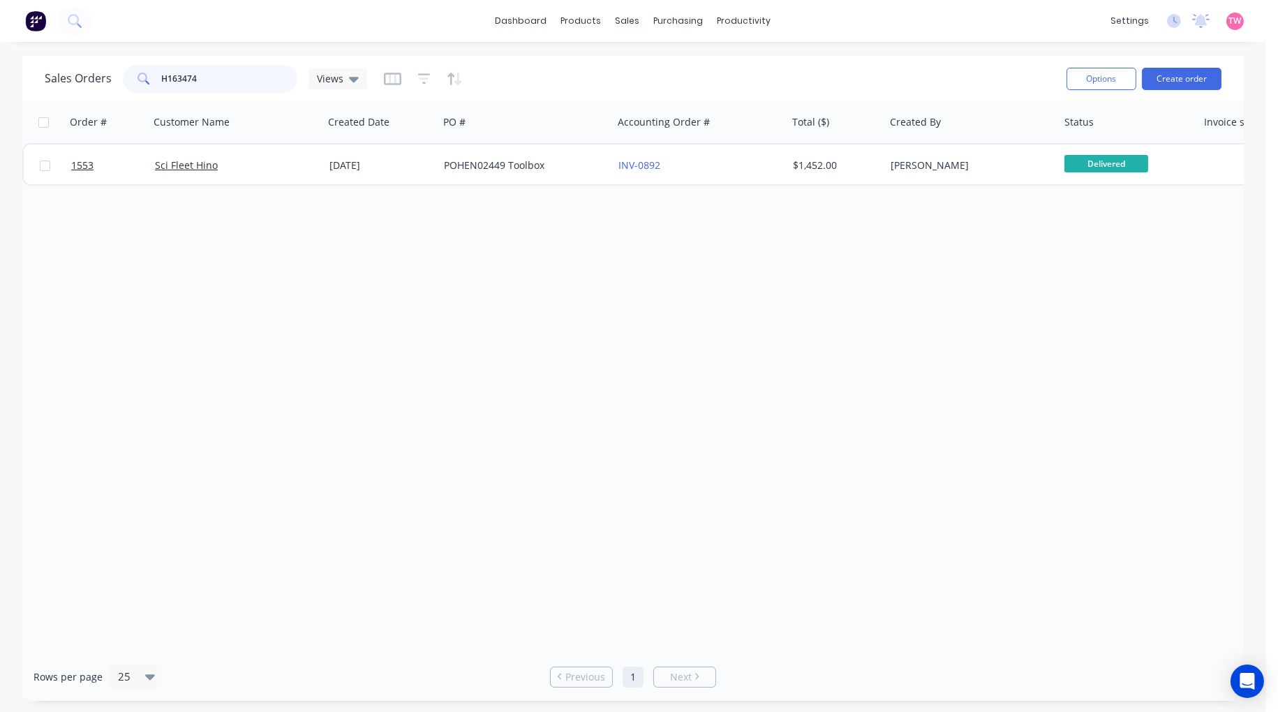
drag, startPoint x: 176, startPoint y: 75, endPoint x: 24, endPoint y: 74, distance: 151.5
click at [26, 74] on div "Sales Orders H163474 Views Options Create order" at bounding box center [632, 78] width 1221 height 45
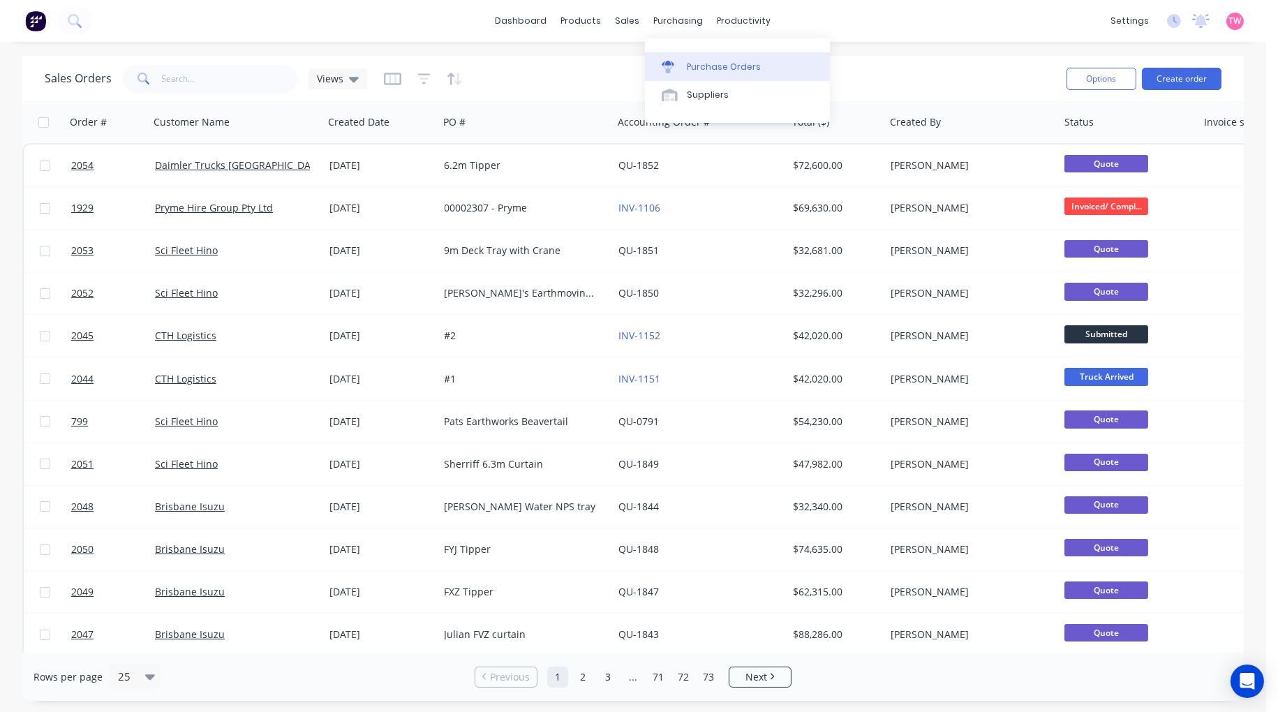
click at [730, 59] on link "Purchase Orders" at bounding box center [737, 66] width 185 height 28
